Goal: Task Accomplishment & Management: Complete application form

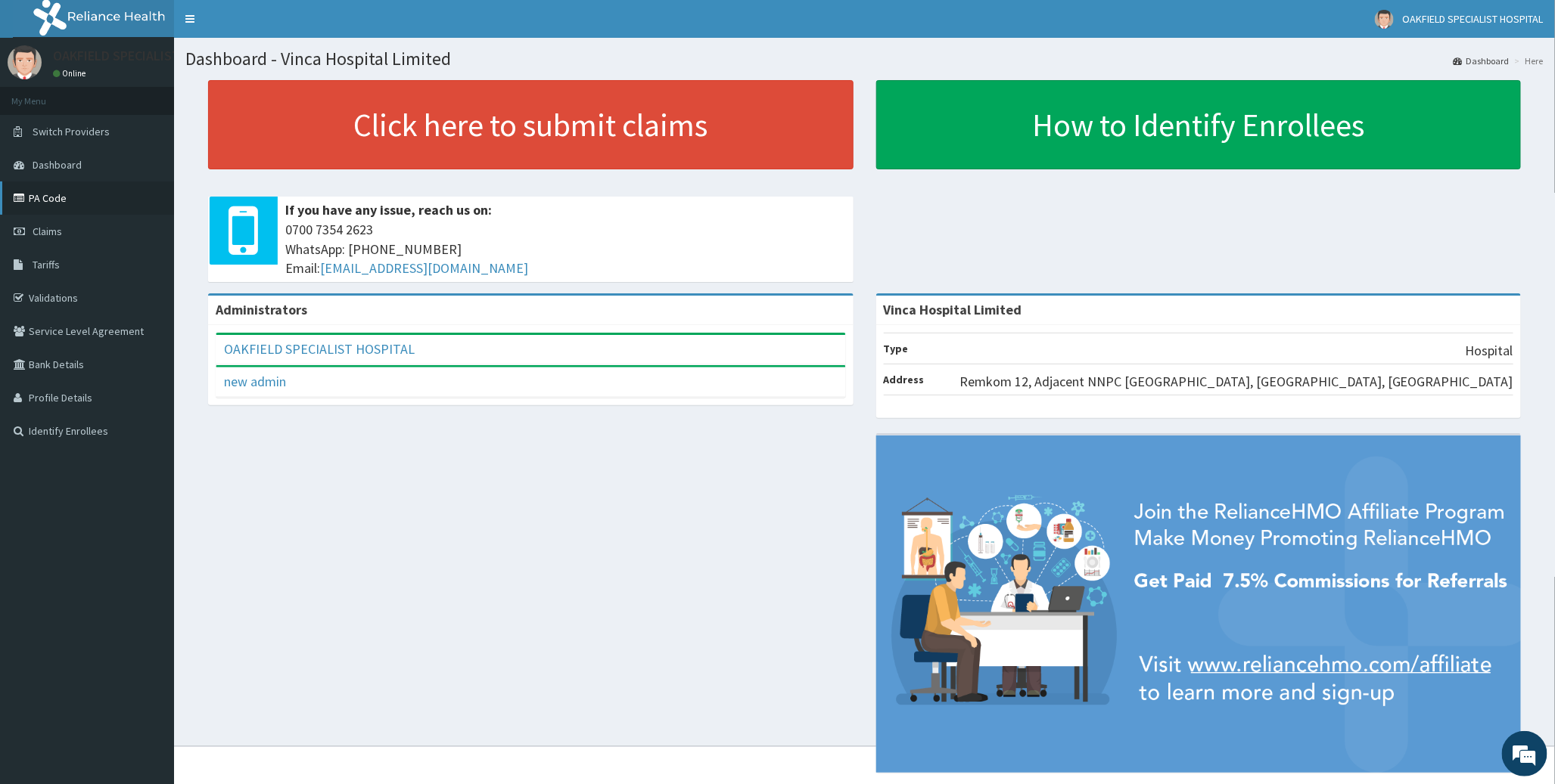
click at [34, 189] on link "PA Code" at bounding box center [86, 198] width 174 height 33
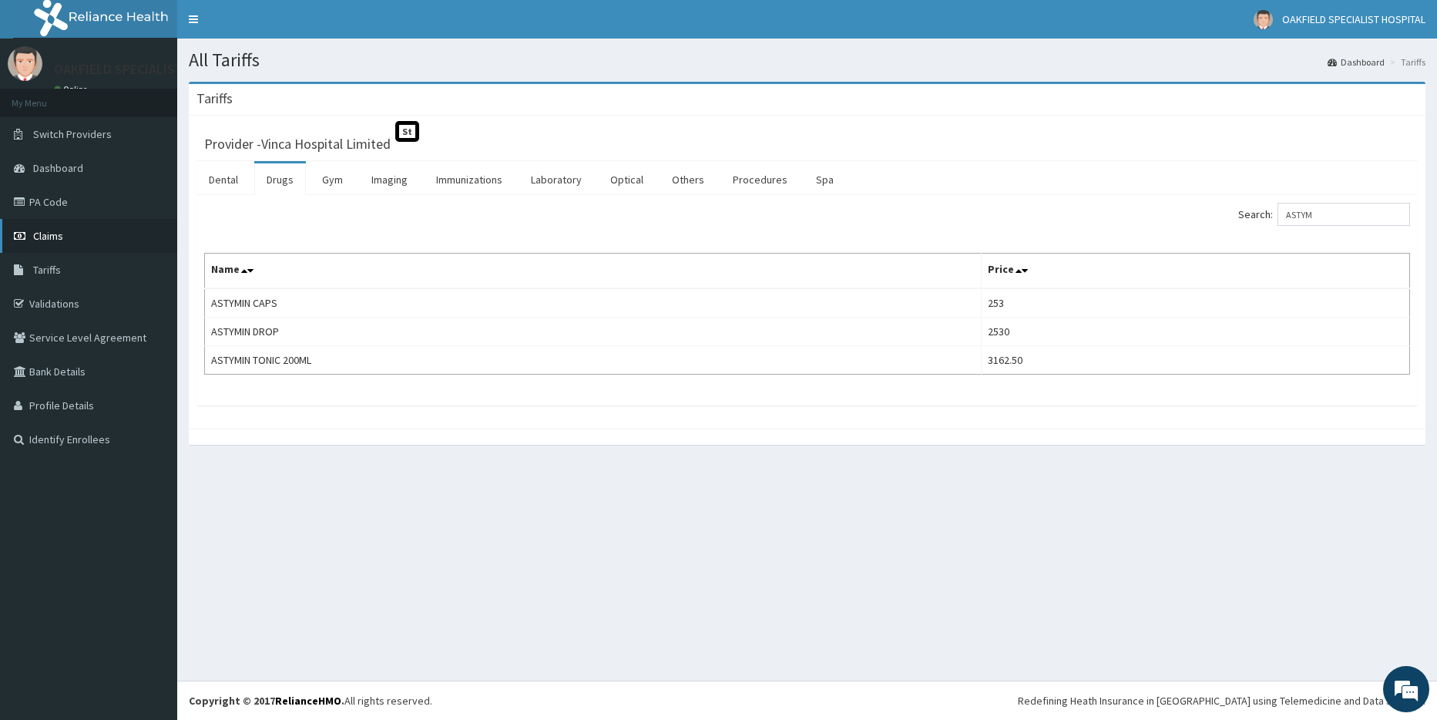
click at [43, 238] on span "Claims" at bounding box center [48, 236] width 30 height 14
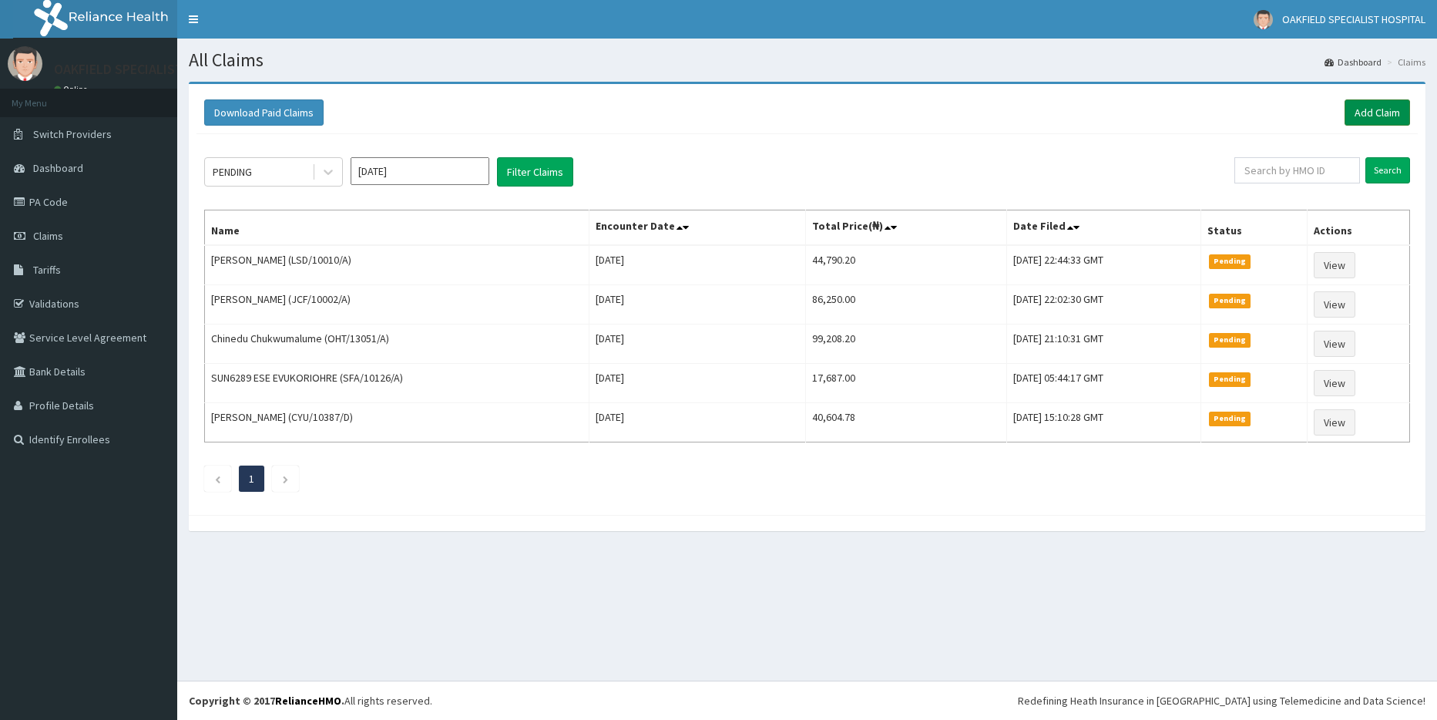
click at [1363, 116] on link "Add Claim" at bounding box center [1377, 112] width 65 height 26
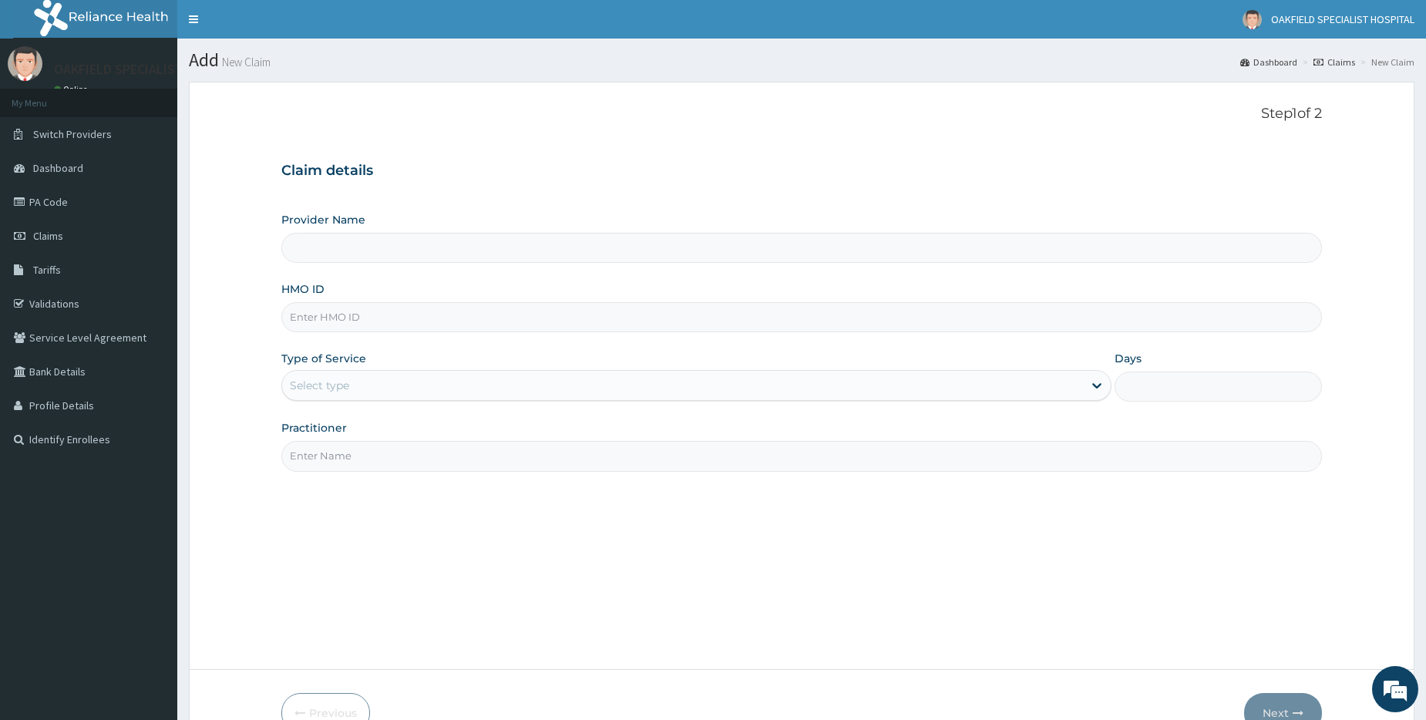
click at [380, 310] on input "HMO ID" at bounding box center [801, 317] width 1040 height 30
paste input "OHT/13051/A"
type input "OHT/13051/A"
type input "Vinca Hospital Limited"
type input "OHT/13051/A"
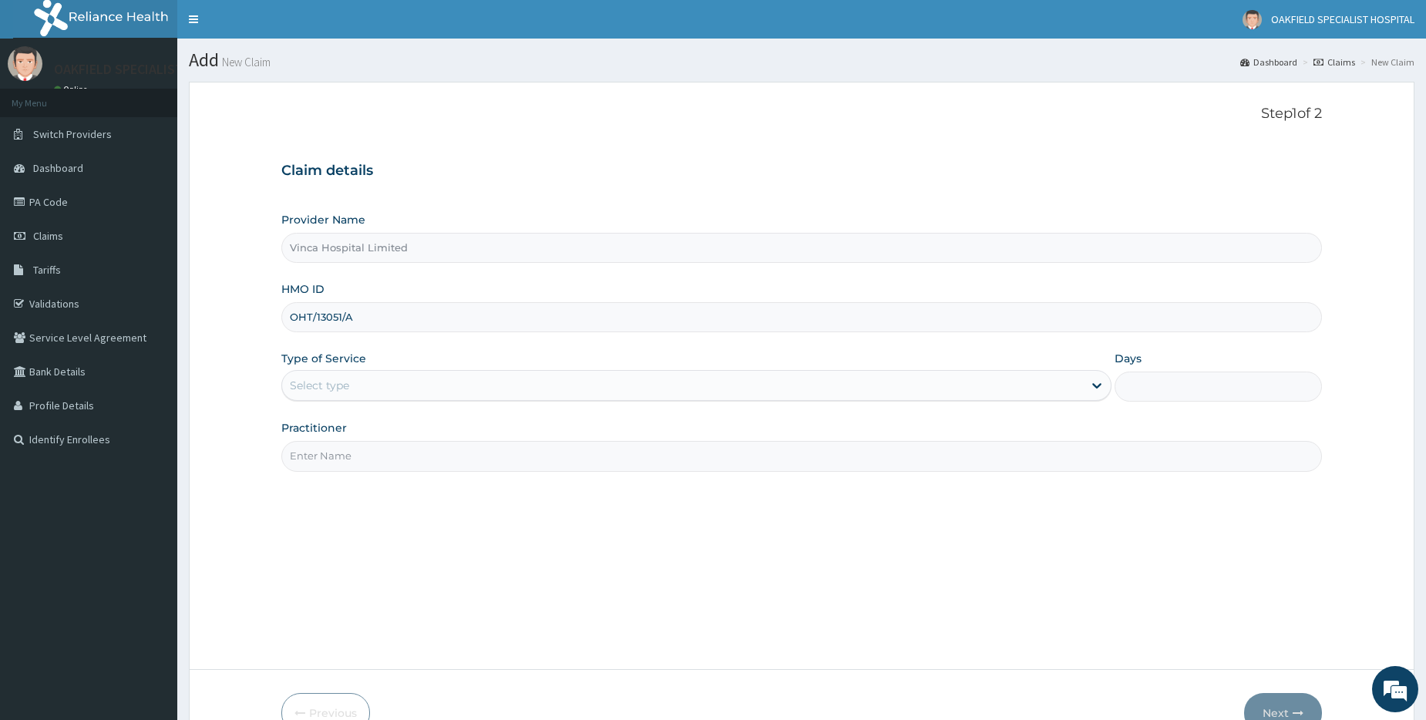
click at [313, 385] on div "Select type" at bounding box center [319, 385] width 59 height 15
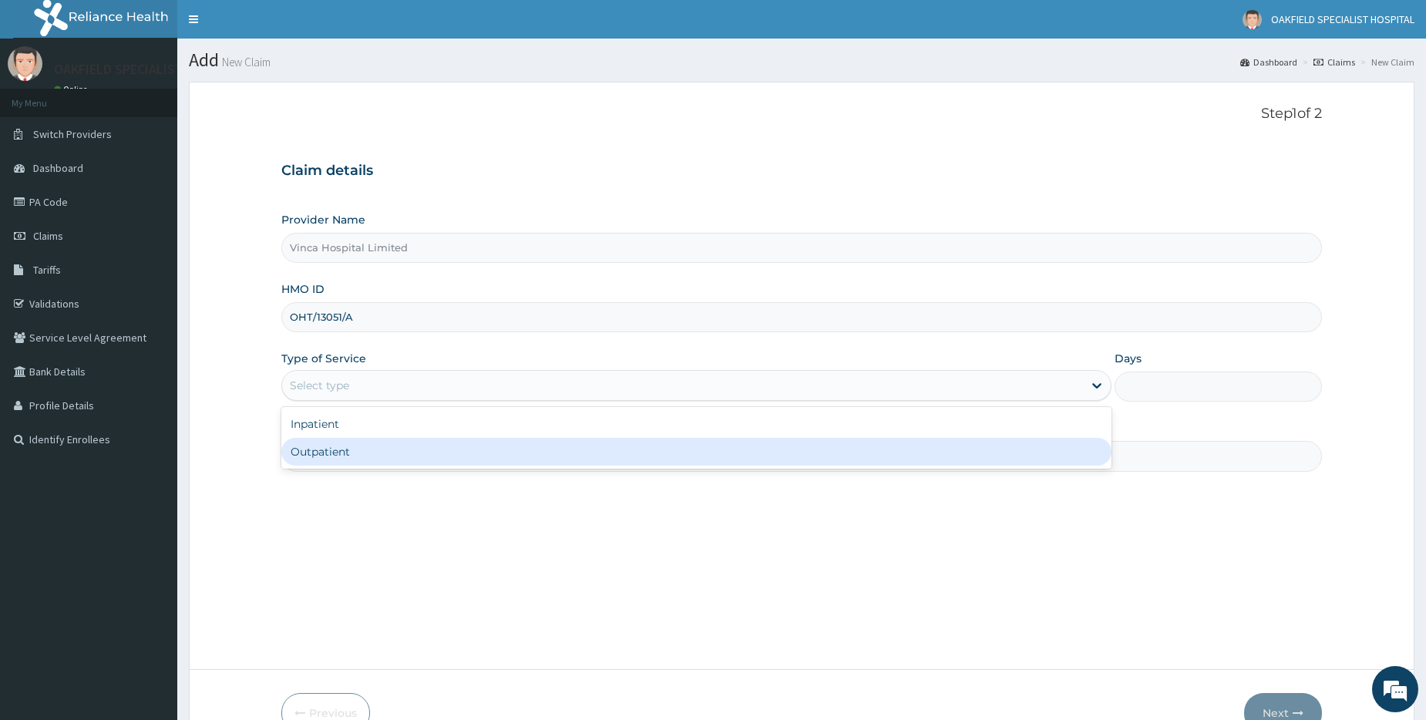
click at [302, 466] on div "Inpatient Outpatient" at bounding box center [696, 438] width 830 height 62
click at [314, 455] on div "Outpatient" at bounding box center [696, 452] width 830 height 28
type input "1"
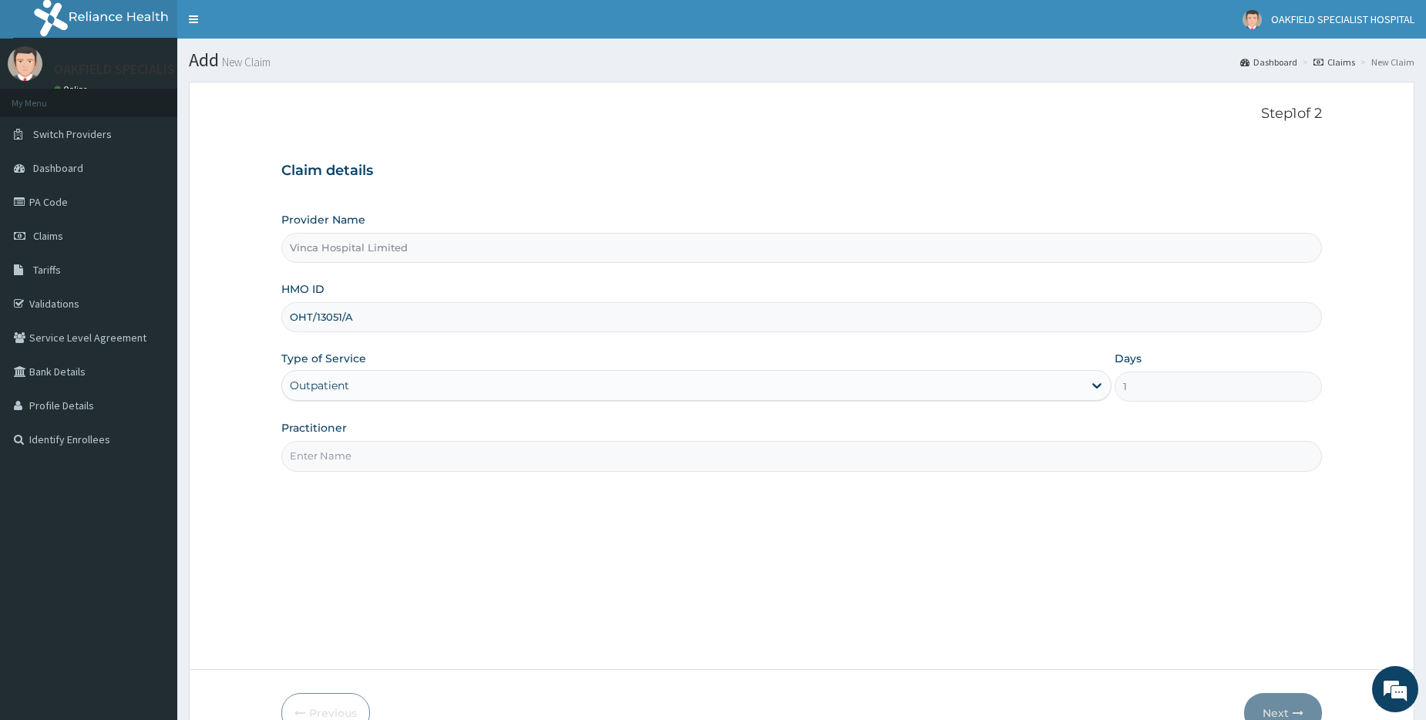
click at [315, 455] on input "Practitioner" at bounding box center [801, 456] width 1040 height 30
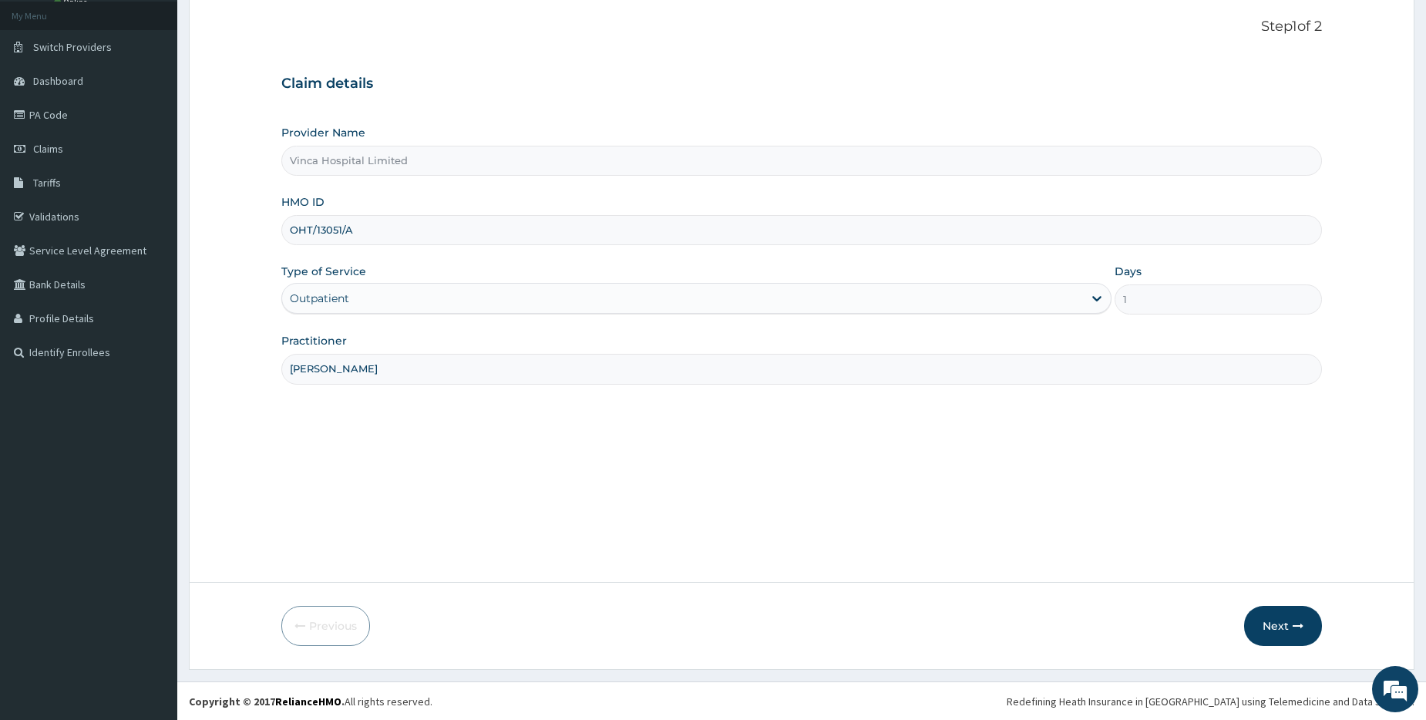
scroll to position [88, 0]
type input "DR DAVID"
click at [1275, 626] on button "Next" at bounding box center [1283, 625] width 78 height 40
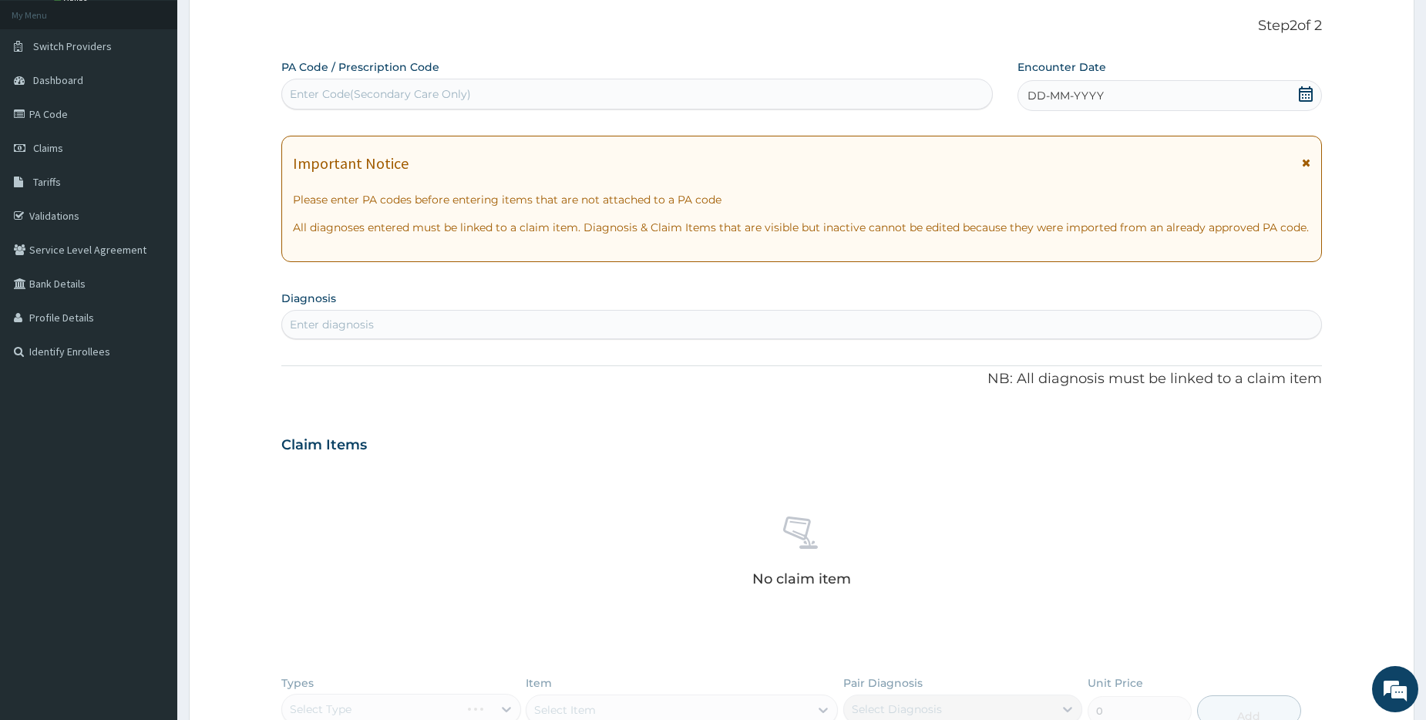
click at [369, 96] on div "Enter Code(Secondary Care Only)" at bounding box center [380, 93] width 181 height 15
paste input "PA/2197D0"
type input "PA/2197D0"
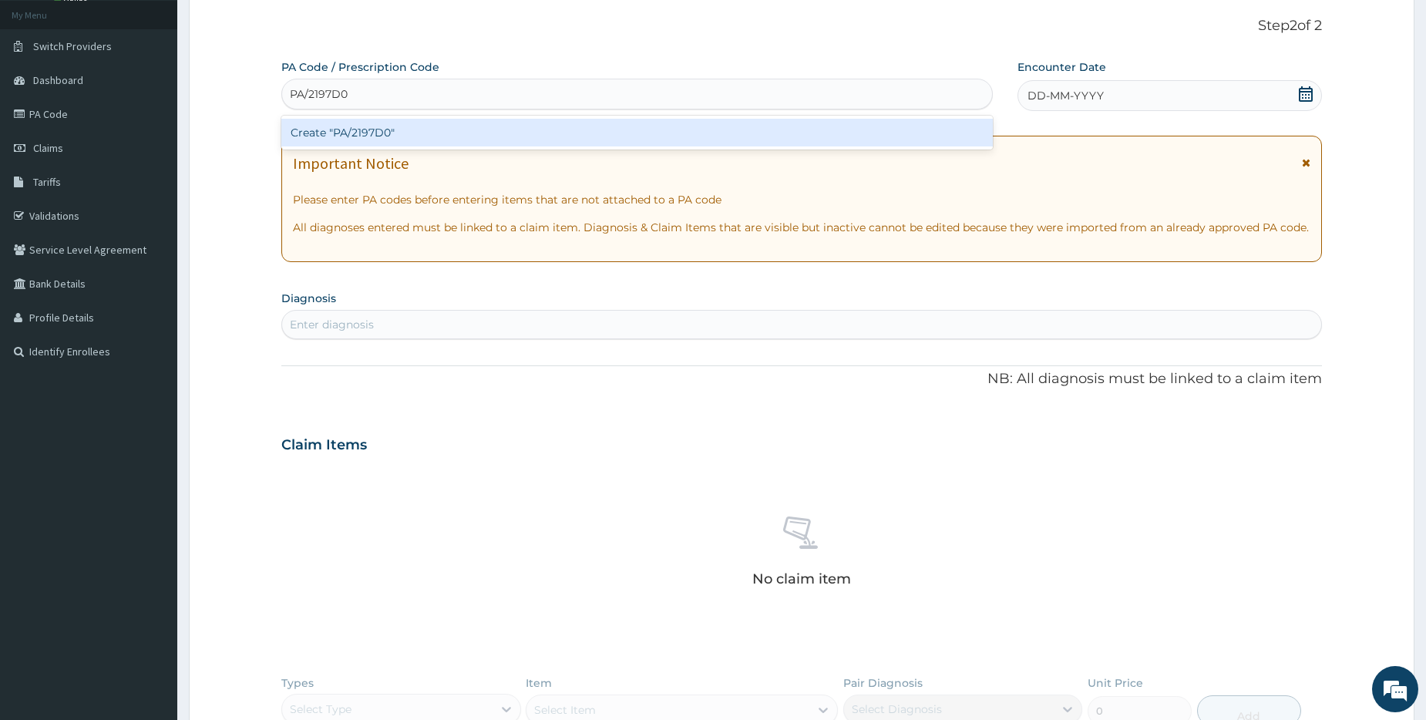
click at [375, 128] on div "Create "PA/2197D0"" at bounding box center [636, 133] width 710 height 28
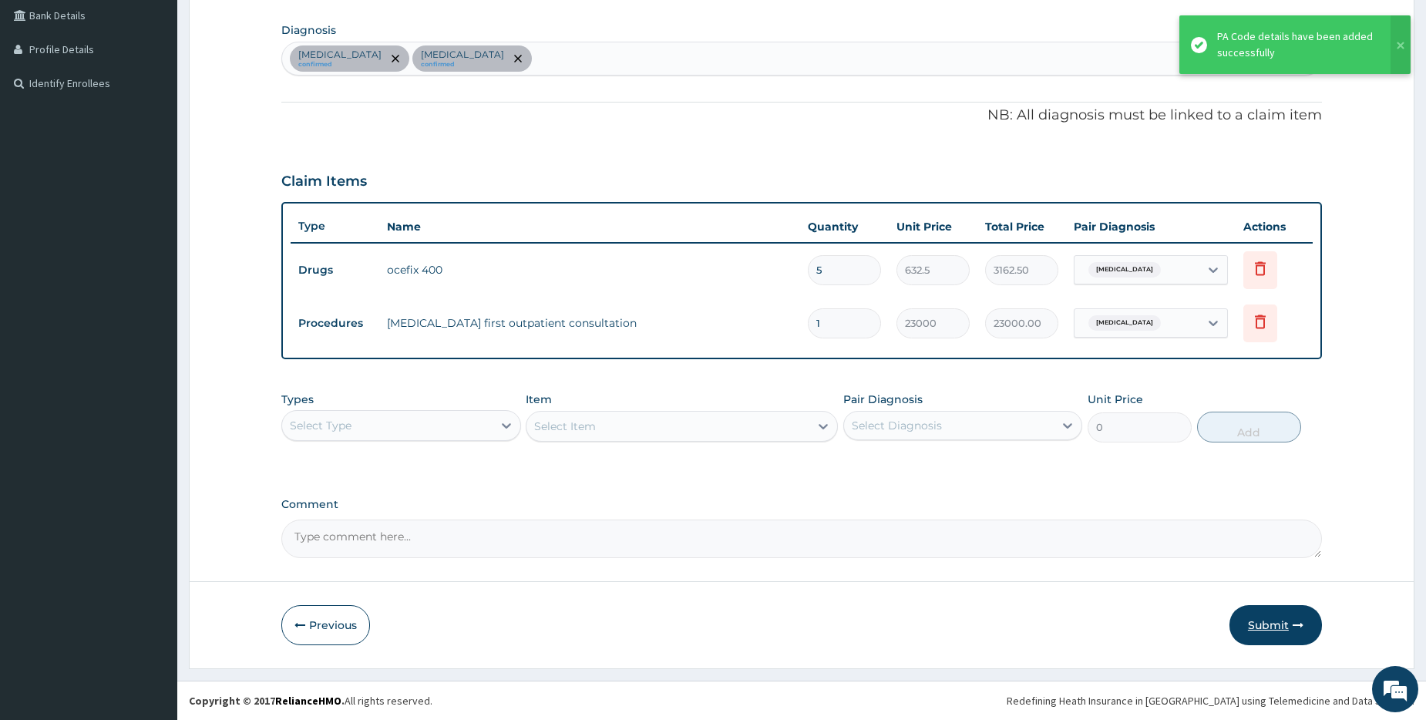
click at [1282, 621] on button "Submit" at bounding box center [1275, 625] width 92 height 40
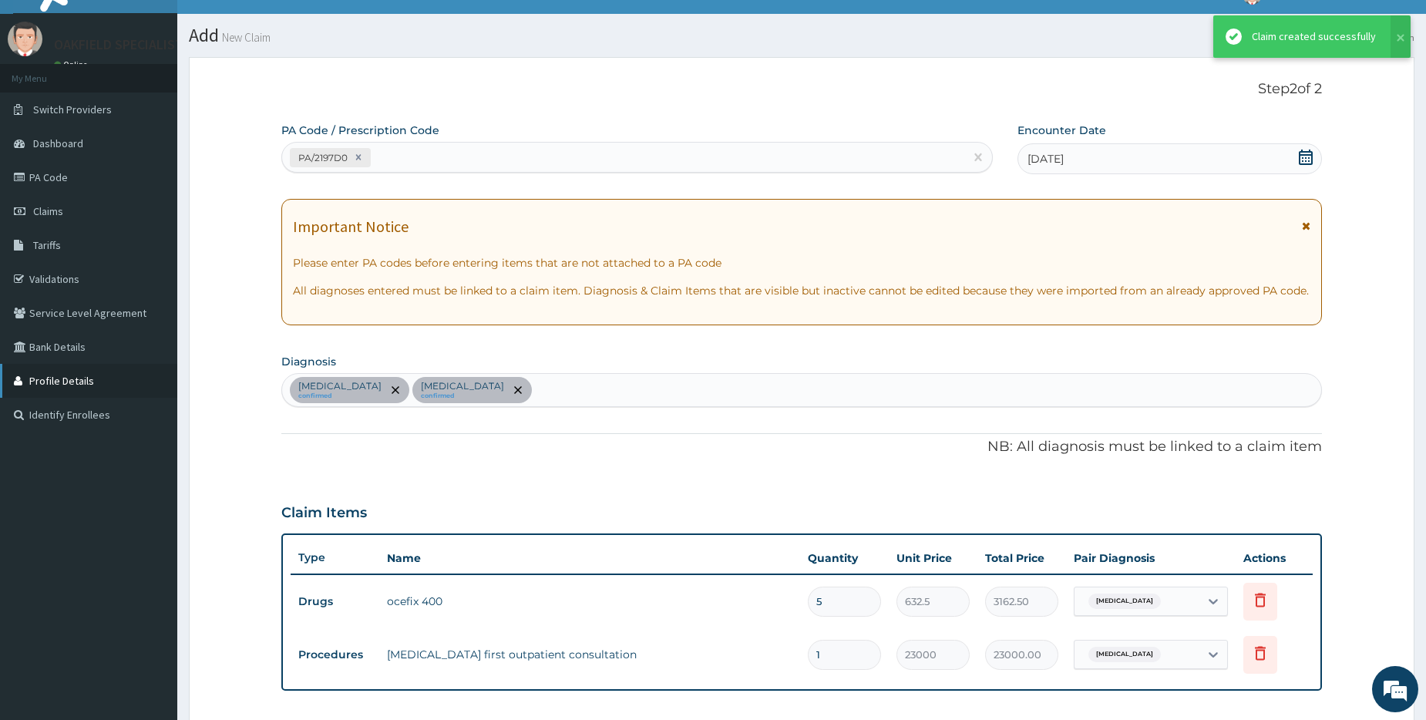
scroll to position [356, 0]
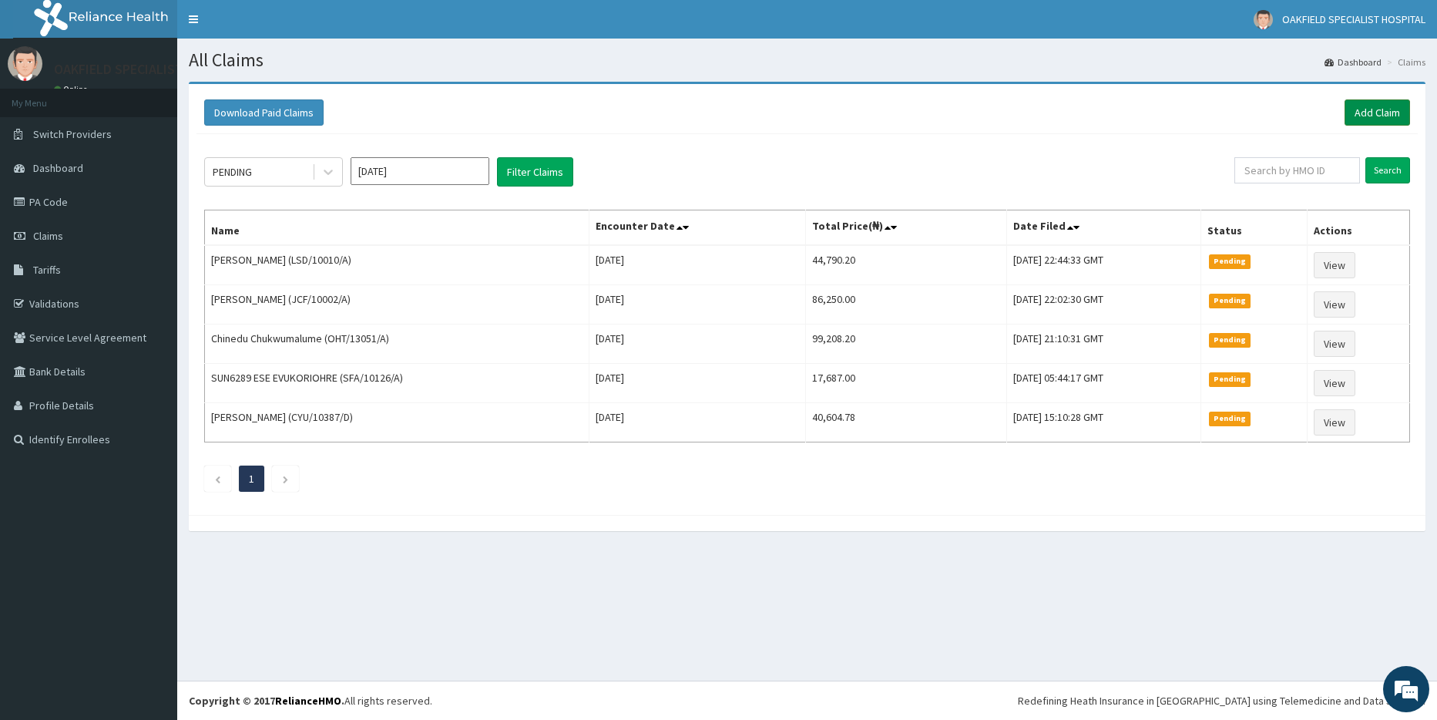
click at [1359, 105] on link "Add Claim" at bounding box center [1377, 112] width 65 height 26
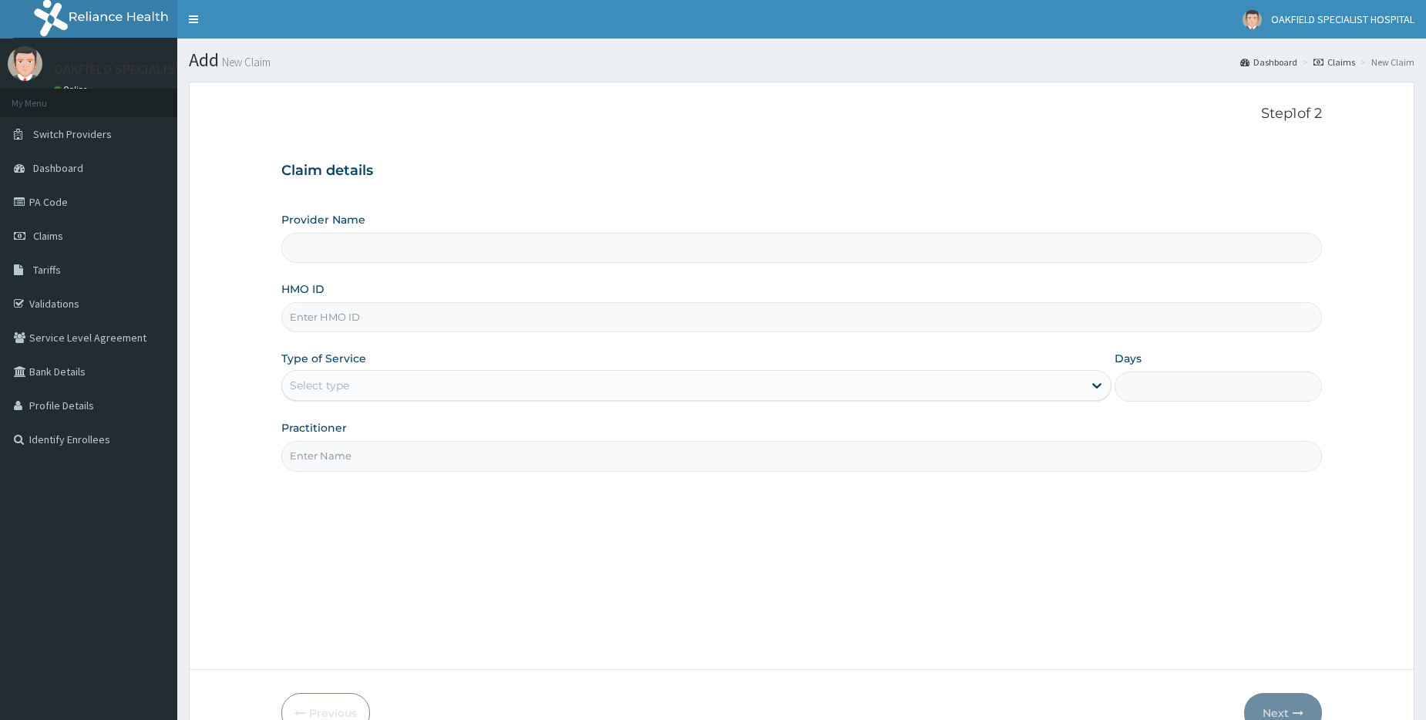
click at [351, 317] on input "HMO ID" at bounding box center [801, 317] width 1040 height 30
paste input "CYU/10387/A"
type input "CYU/10387/A"
click at [339, 386] on div "Select type" at bounding box center [319, 385] width 59 height 15
type input "Vinca Hospital Limited"
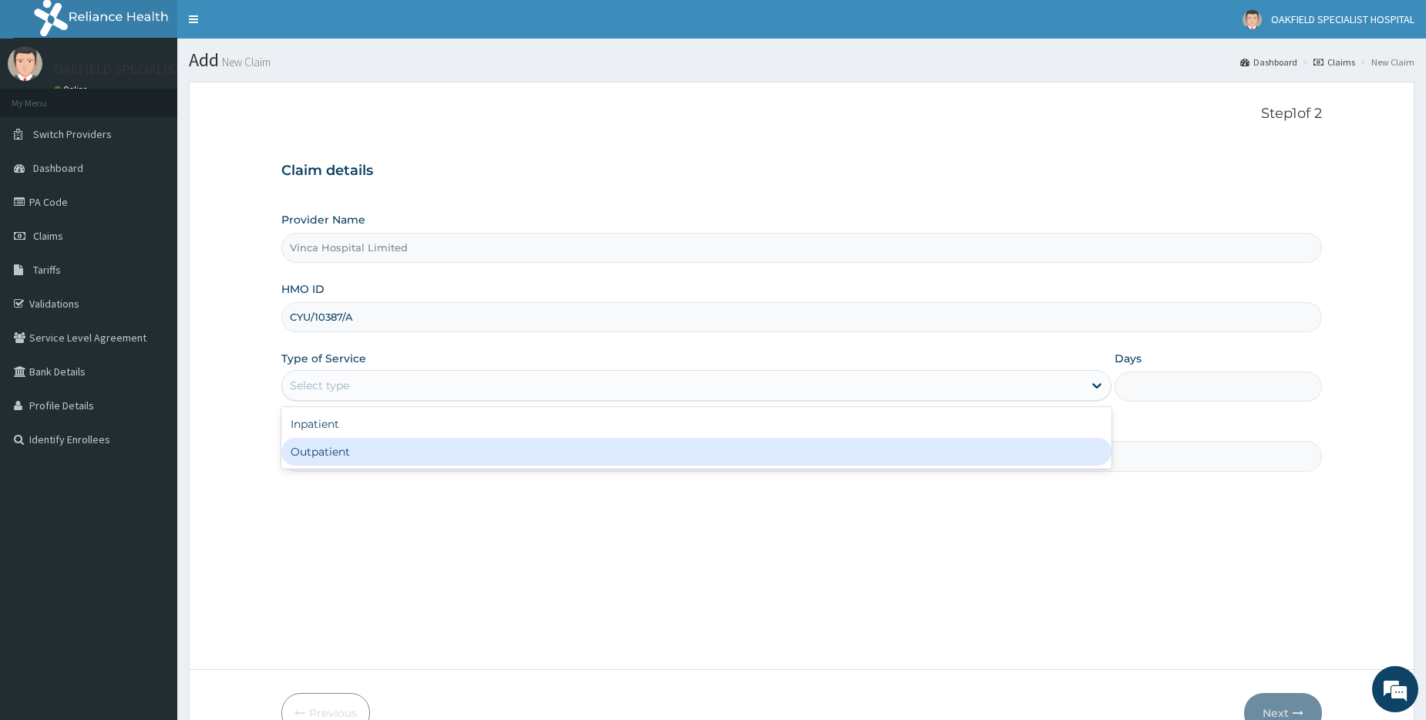
click at [326, 455] on div "Outpatient" at bounding box center [696, 452] width 830 height 28
type input "1"
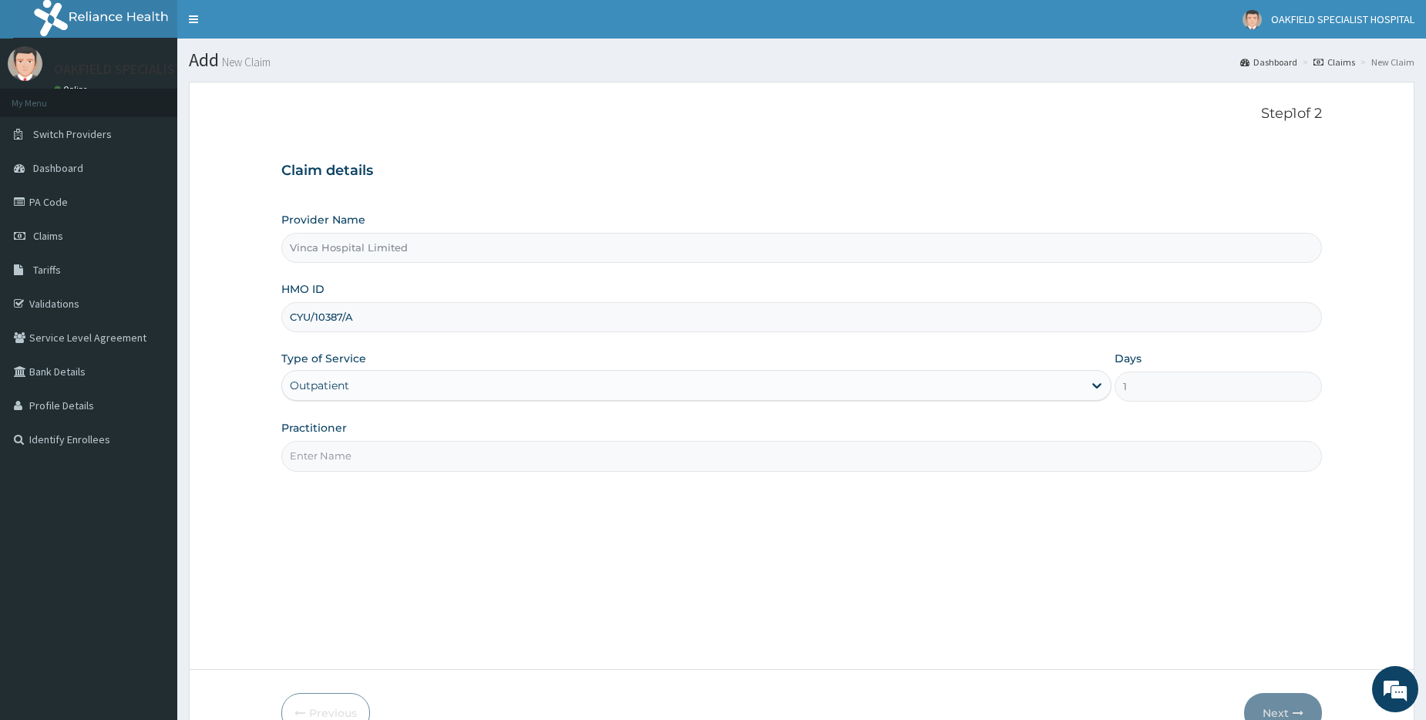
click at [330, 456] on input "Practitioner" at bounding box center [801, 456] width 1040 height 30
paste input "CYU/10387/A"
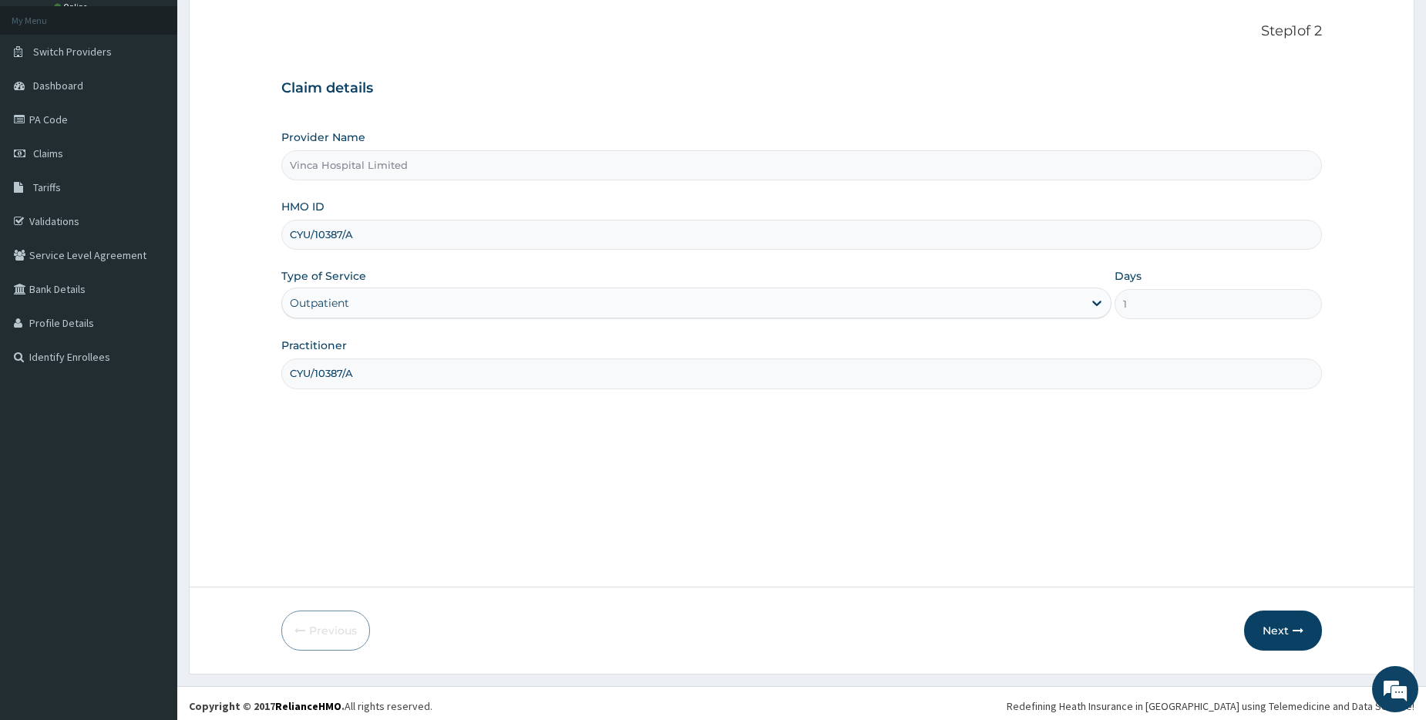
scroll to position [88, 0]
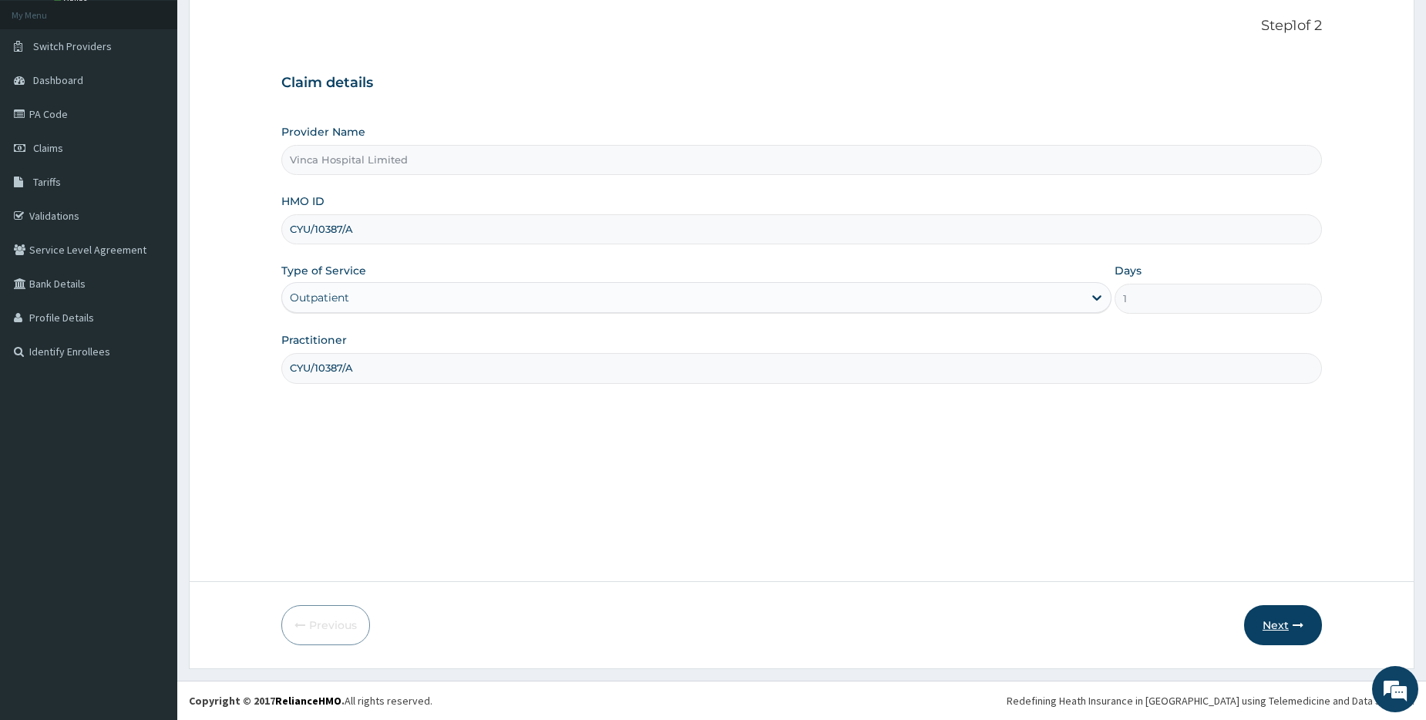
type input "CYU/10387/A"
click at [1268, 624] on button "Next" at bounding box center [1283, 625] width 78 height 40
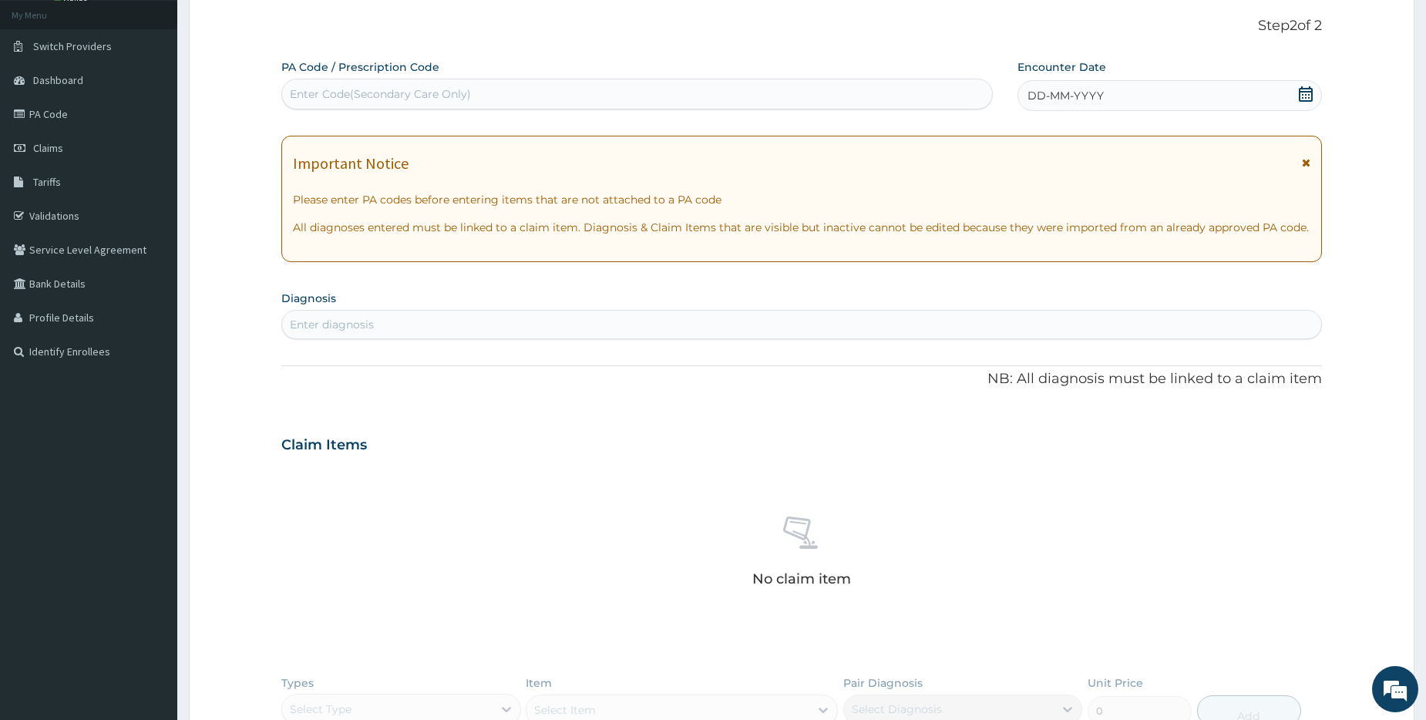
click at [336, 95] on div "Enter Code(Secondary Care Only)" at bounding box center [380, 93] width 181 height 15
paste input "PA/3F3575"
type input "PA/3F3575"
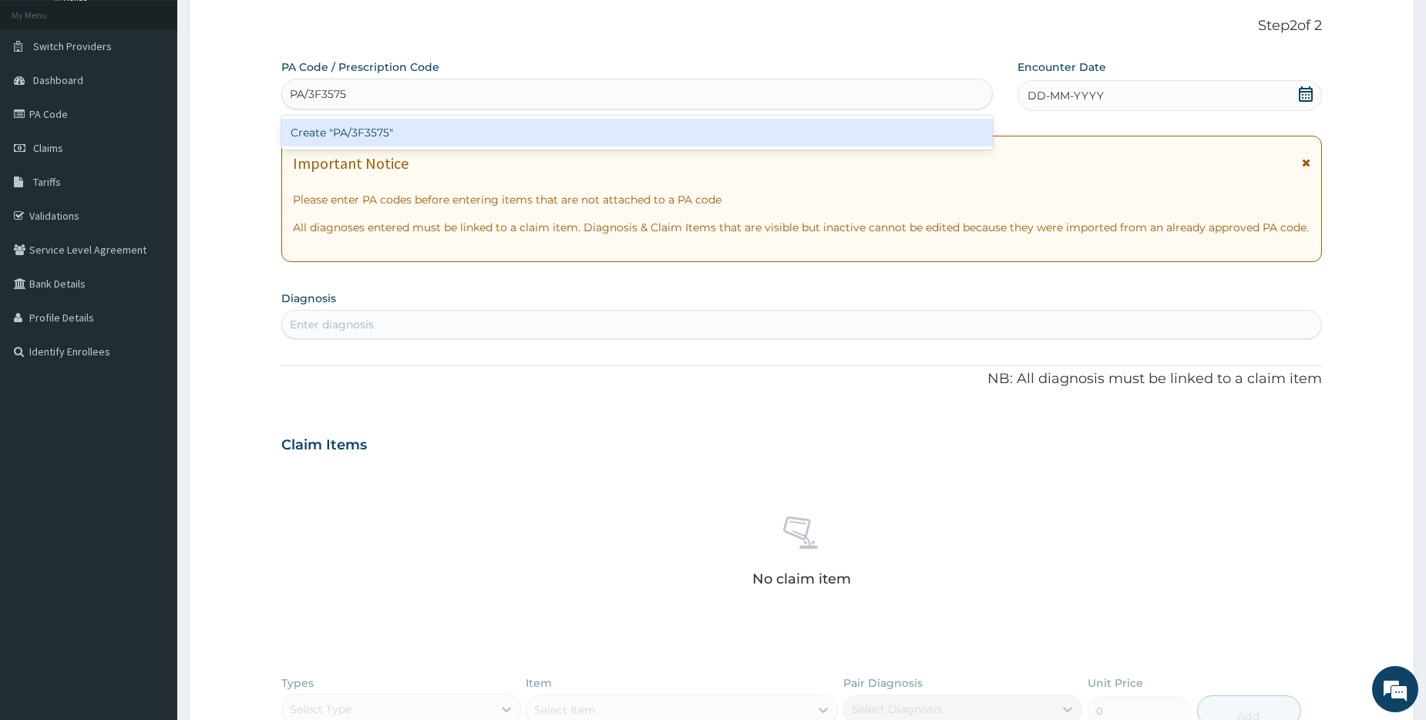
click at [331, 135] on div "Create "PA/3F3575"" at bounding box center [636, 133] width 710 height 28
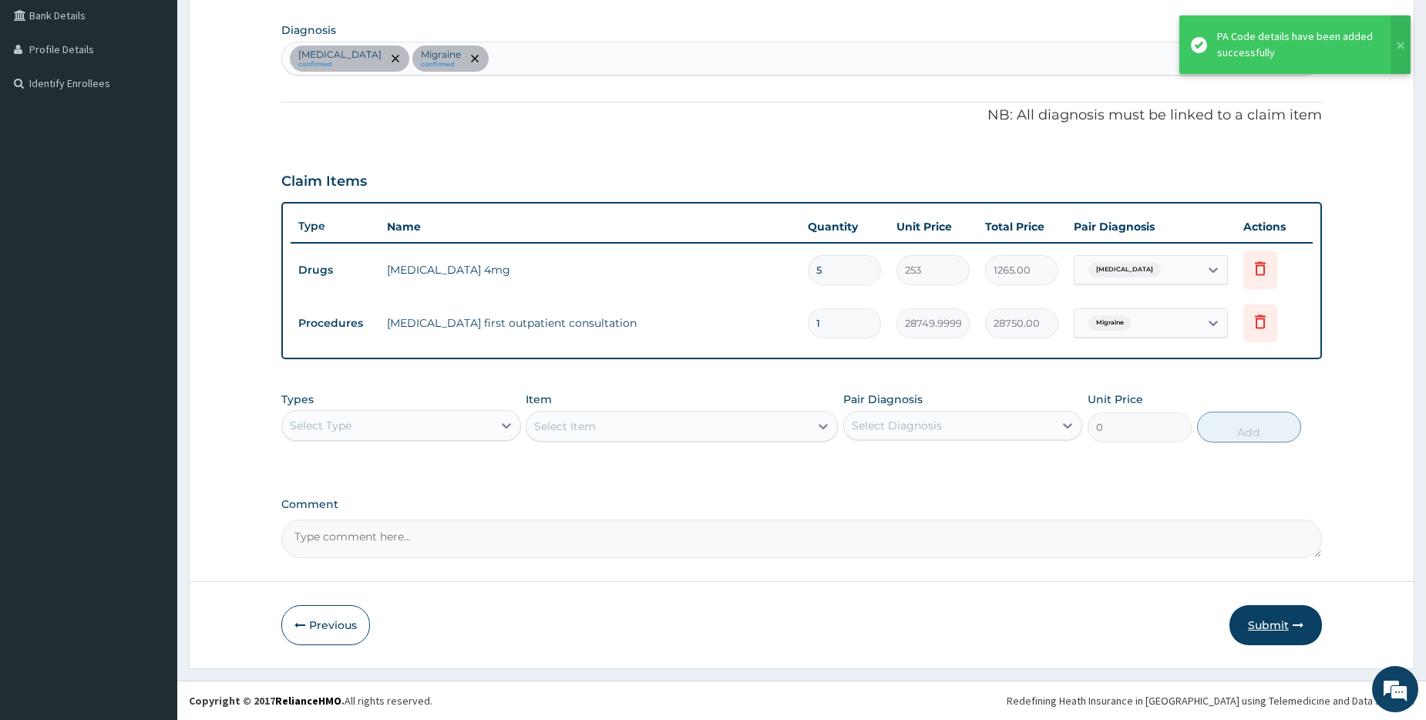
click at [1285, 622] on button "Submit" at bounding box center [1275, 625] width 92 height 40
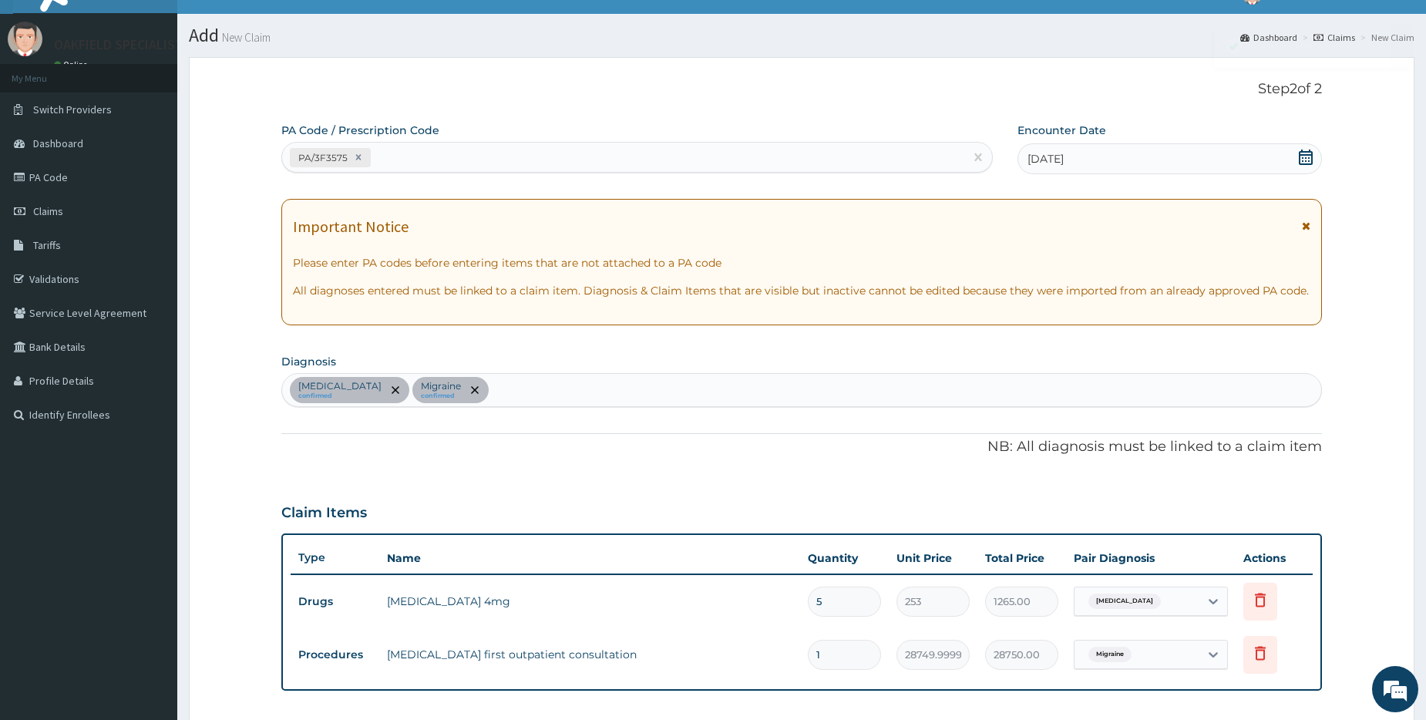
scroll to position [356, 0]
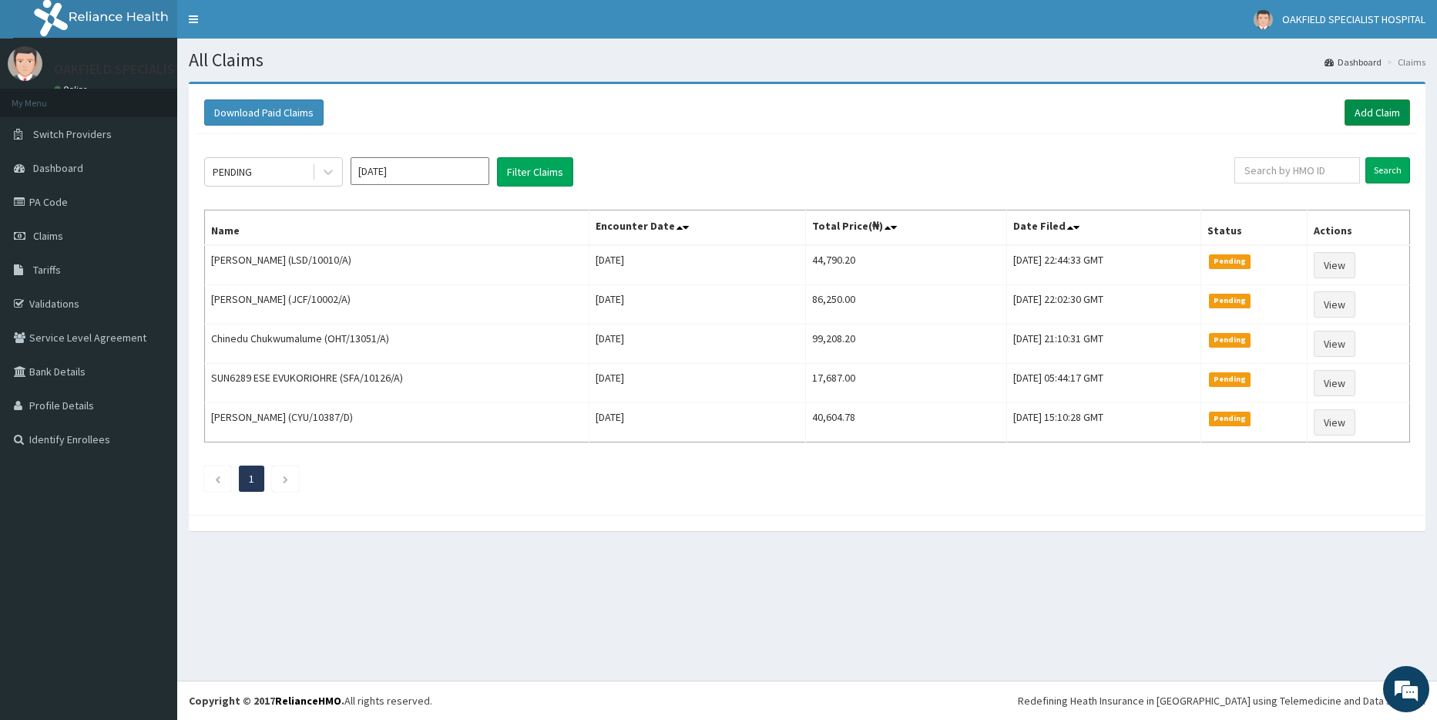
click at [1372, 116] on link "Add Claim" at bounding box center [1377, 112] width 65 height 26
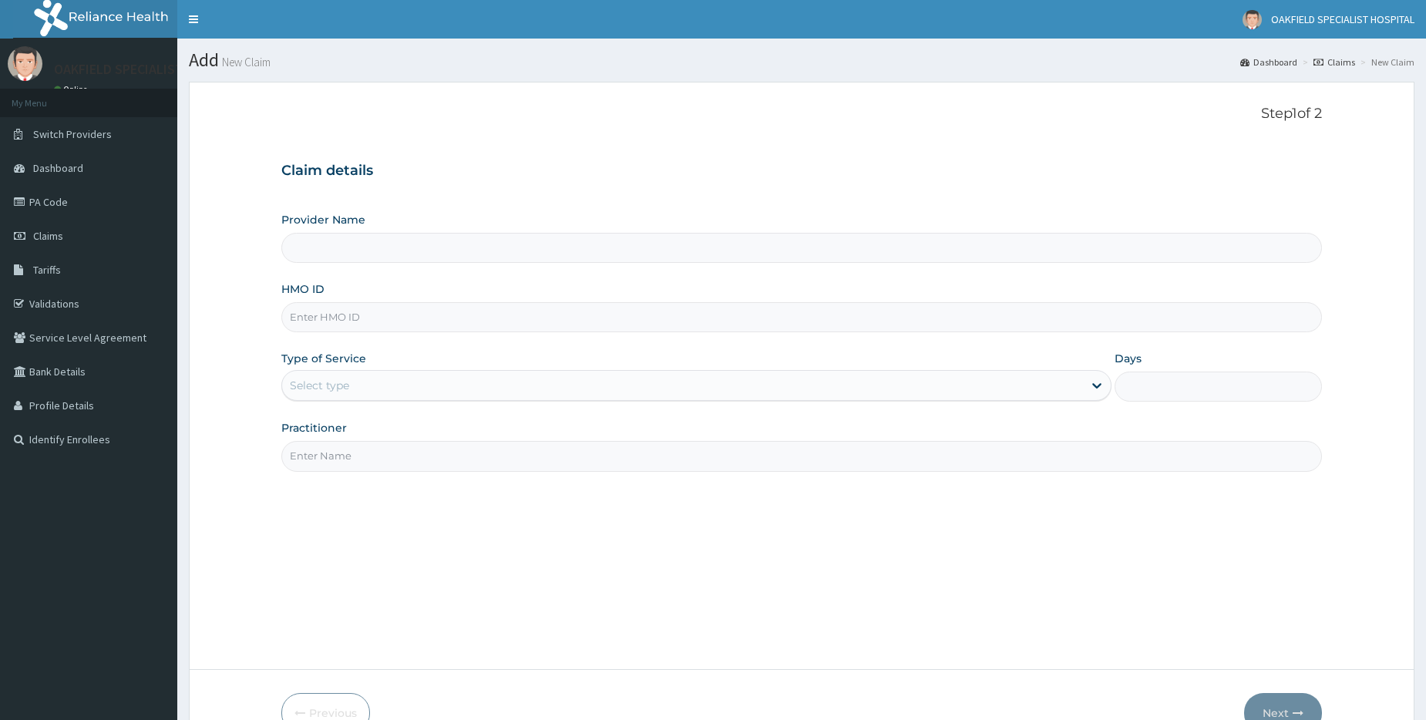
click at [327, 317] on input "HMO ID" at bounding box center [801, 317] width 1040 height 30
paste input "TFG/10122/A"
type input "TFG/10122/A"
type input "Vinca Hospital Limited"
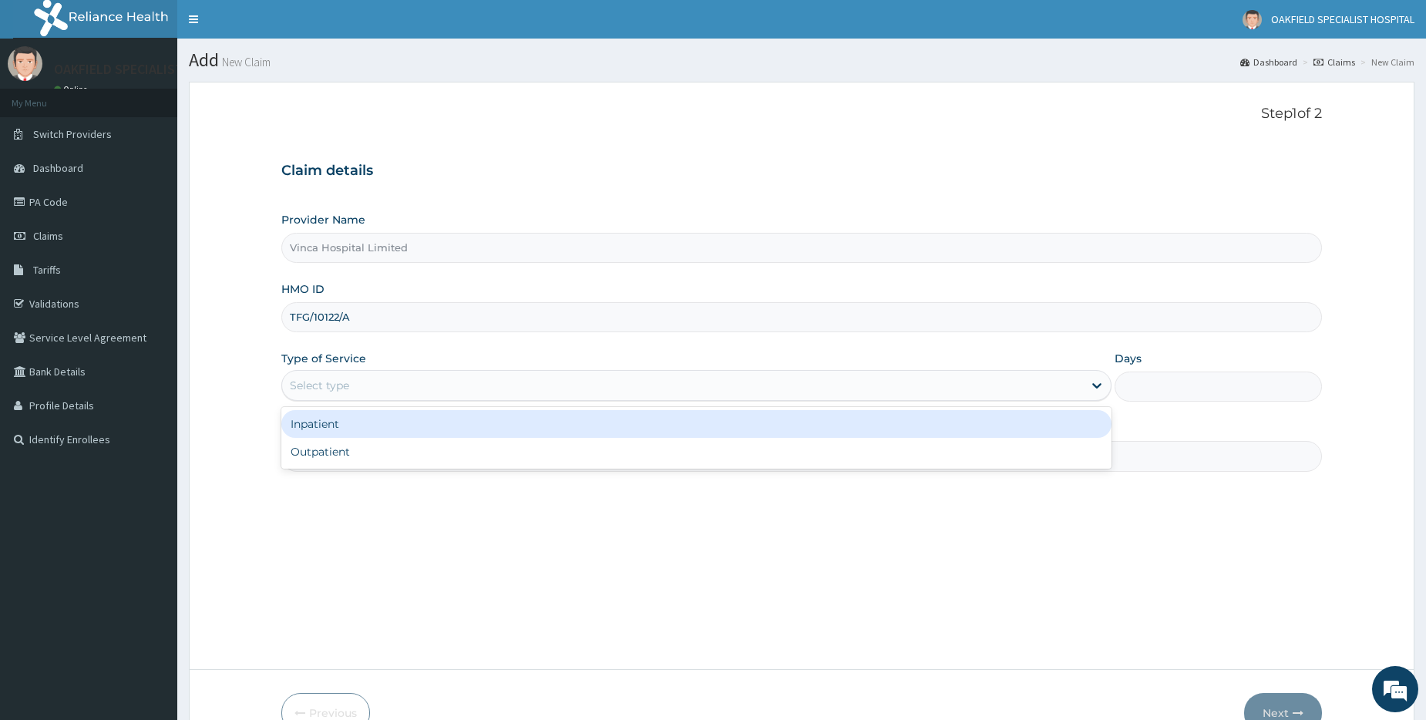
drag, startPoint x: 294, startPoint y: 374, endPoint x: 300, endPoint y: 416, distance: 42.8
click at [294, 375] on div "Select type" at bounding box center [682, 385] width 801 height 25
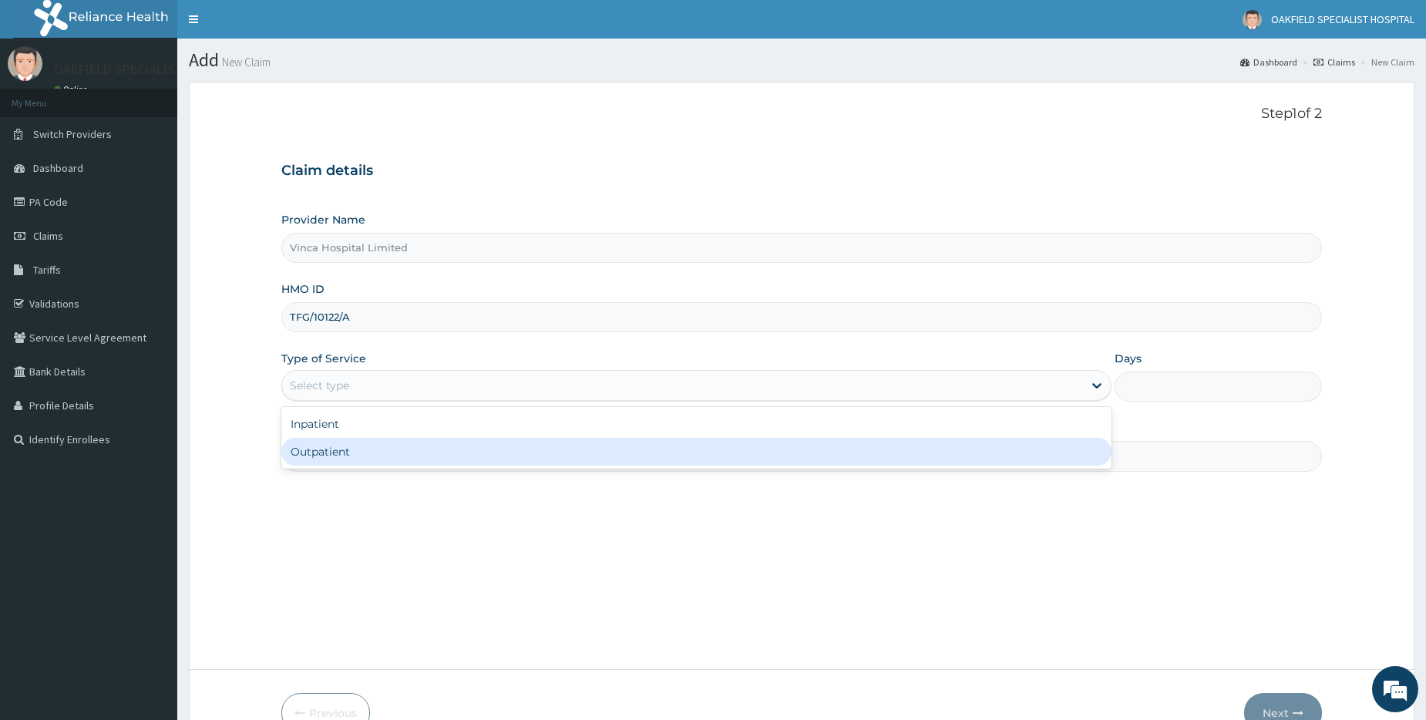
click at [319, 457] on div "Outpatient" at bounding box center [696, 452] width 830 height 28
type input "1"
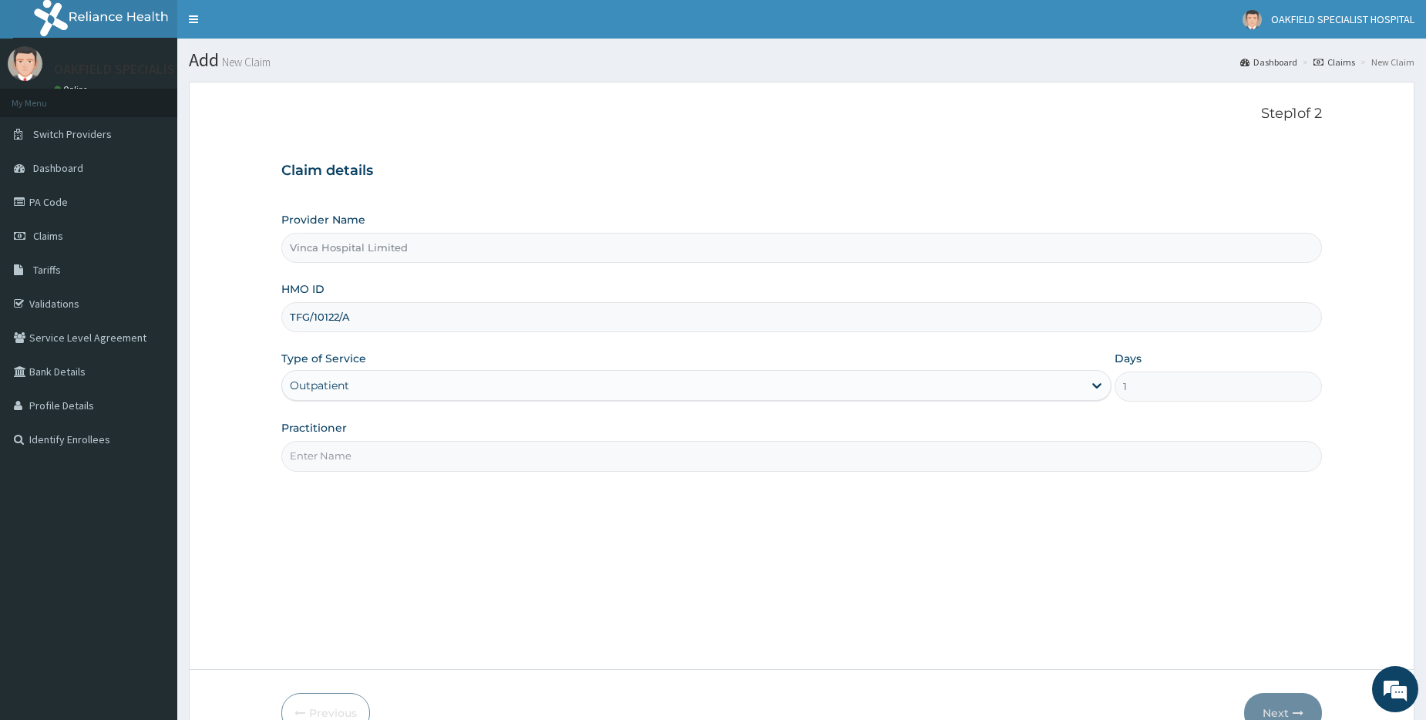
click at [321, 458] on input "Practitioner" at bounding box center [801, 456] width 1040 height 30
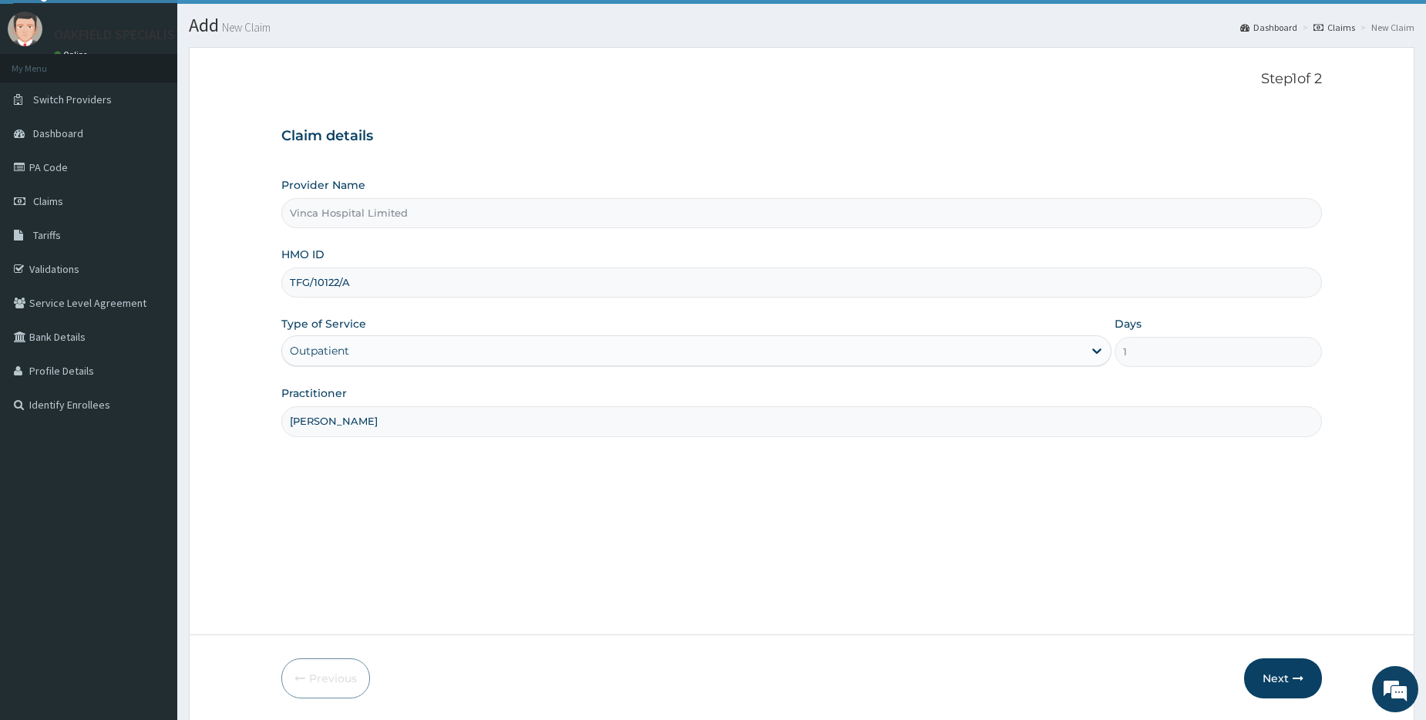
scroll to position [88, 0]
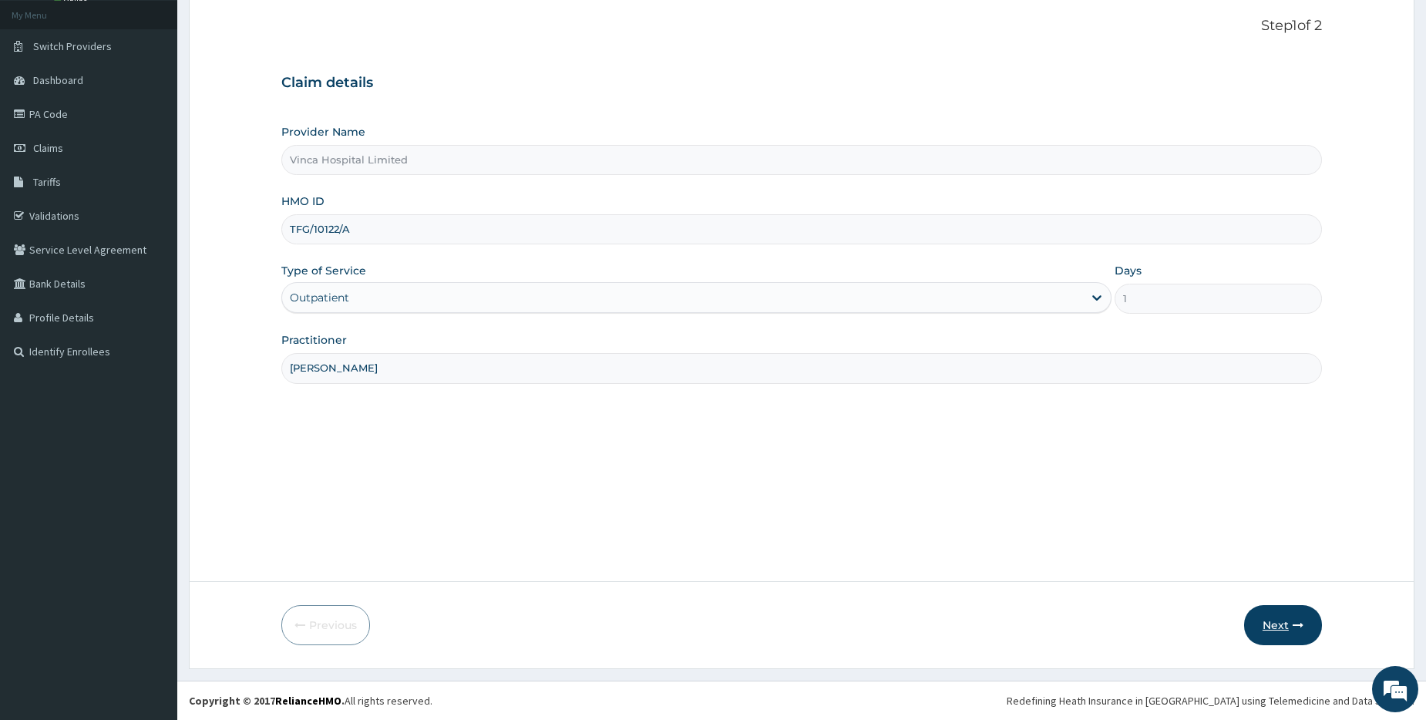
type input "DR DAVID"
click at [1256, 620] on button "Next" at bounding box center [1283, 625] width 78 height 40
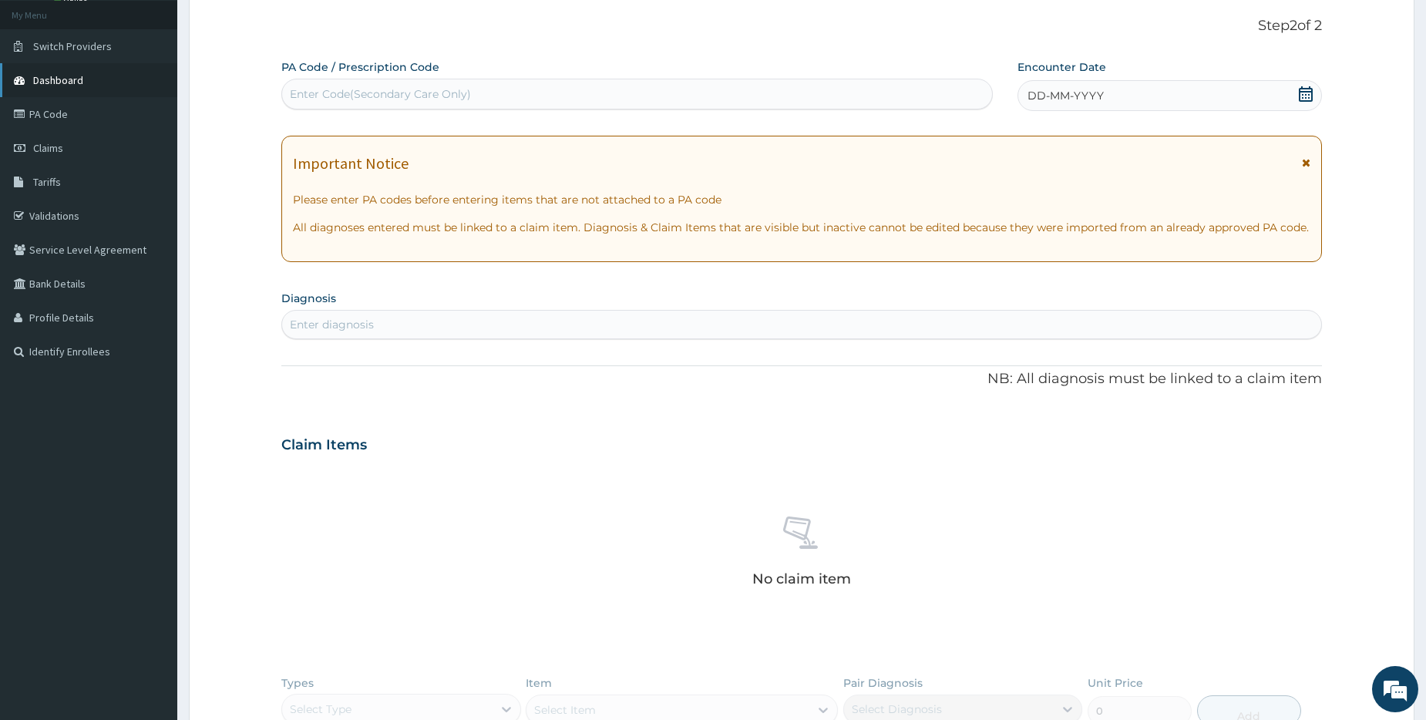
scroll to position [0, 0]
click at [324, 92] on div "Enter Code(Secondary Care Only)" at bounding box center [380, 93] width 181 height 15
paste input "PA/DDF67D"
type input "PA/DDF67D"
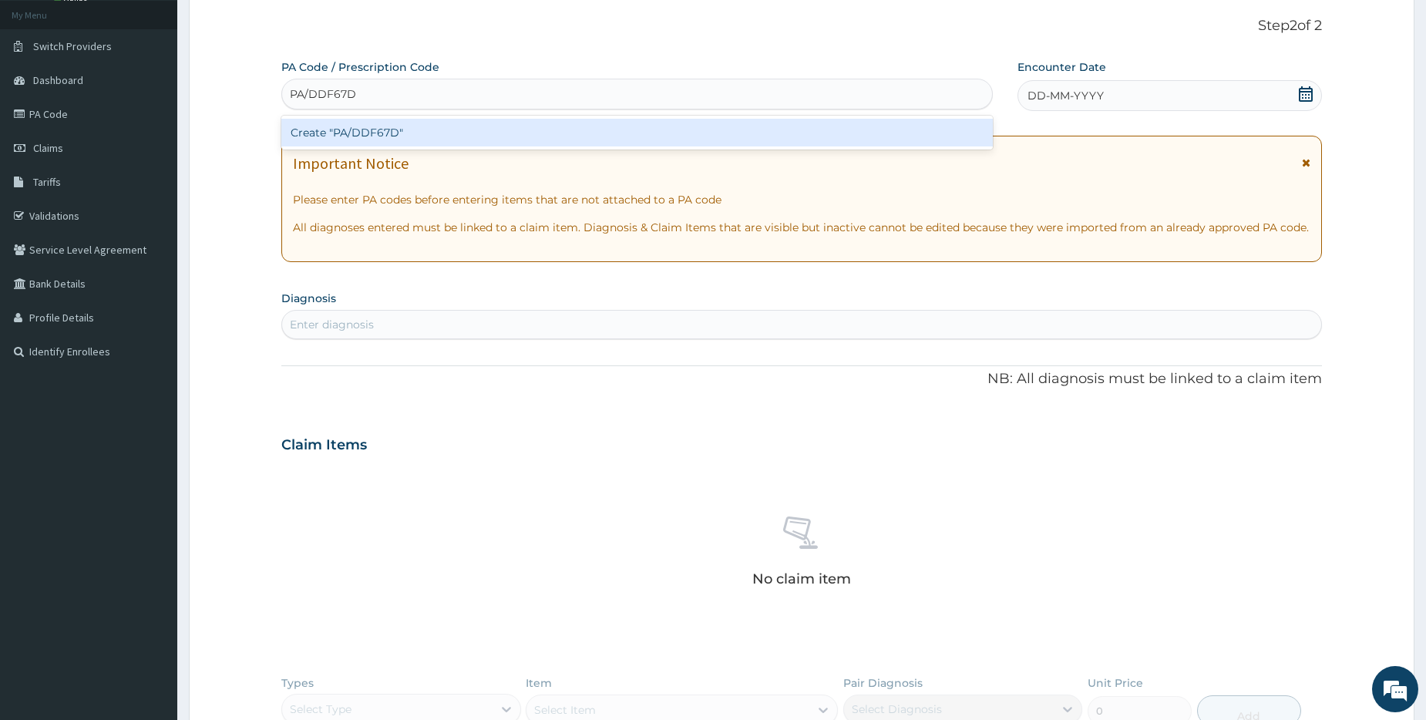
click at [317, 136] on div "Create "PA/DDF67D"" at bounding box center [636, 133] width 710 height 28
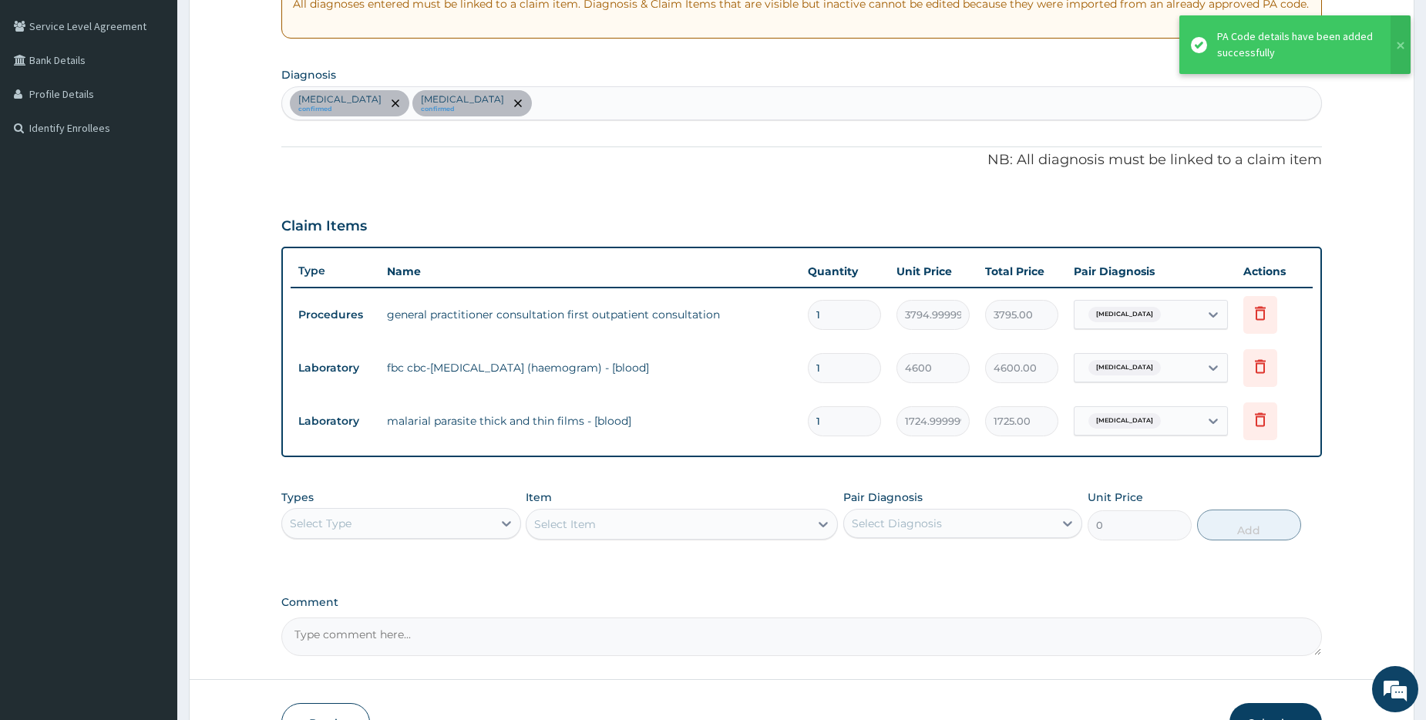
scroll to position [409, 0]
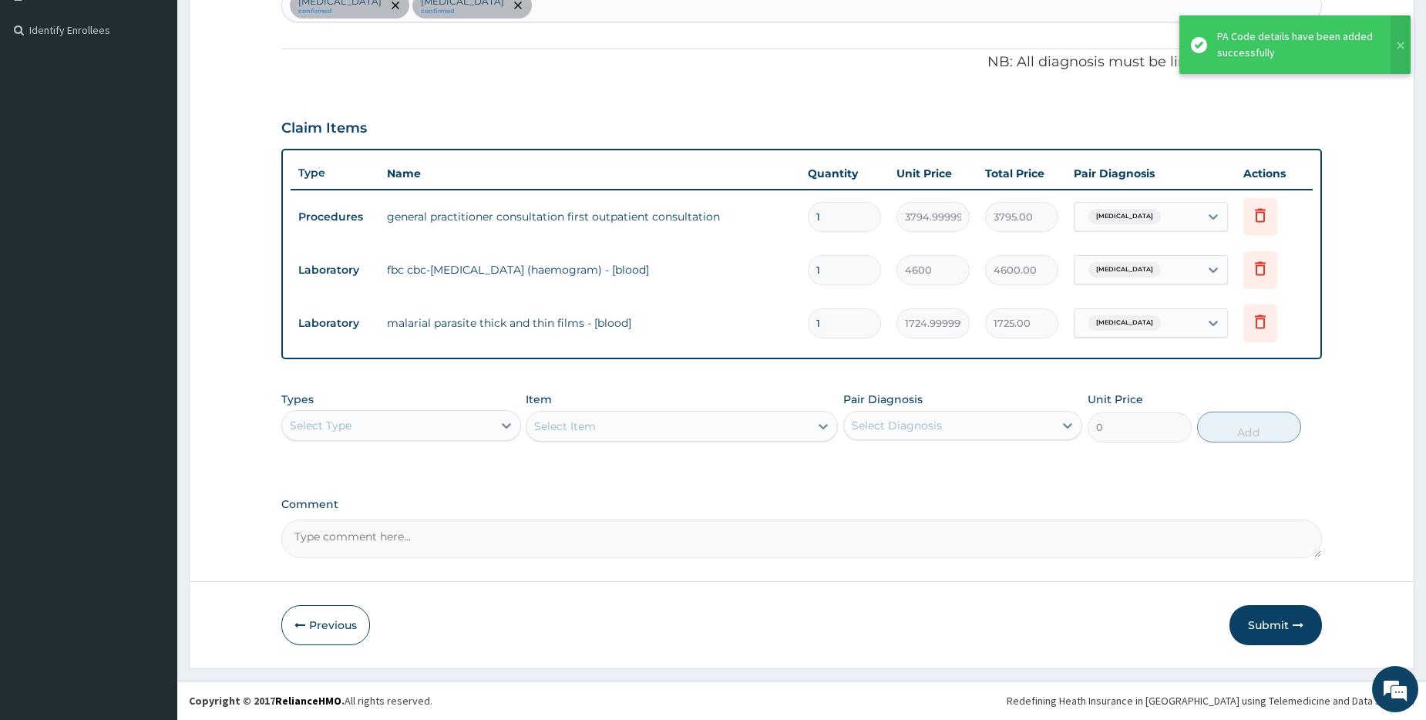
click at [1288, 627] on button "Submit" at bounding box center [1275, 625] width 92 height 40
